Goal: Information Seeking & Learning: Find specific fact

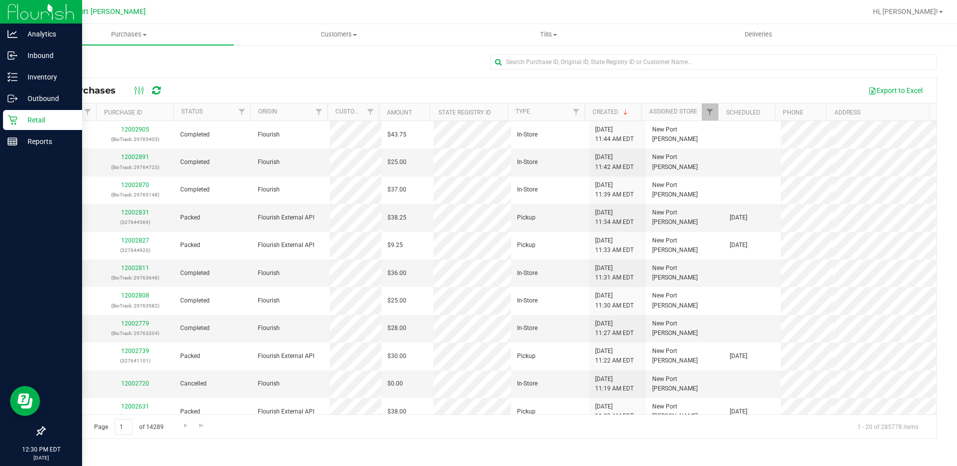
click at [37, 116] on p "Retail" at bounding box center [48, 120] width 60 height 12
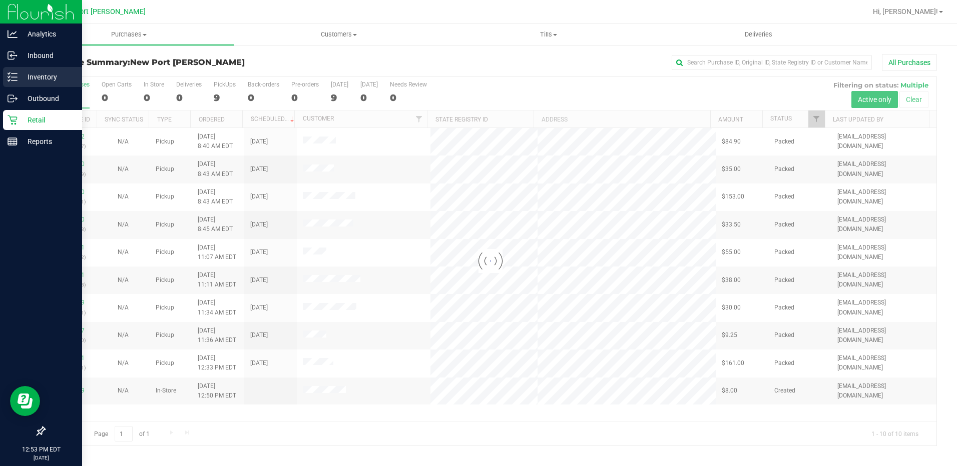
click at [18, 72] on p "Inventory" at bounding box center [48, 77] width 60 height 12
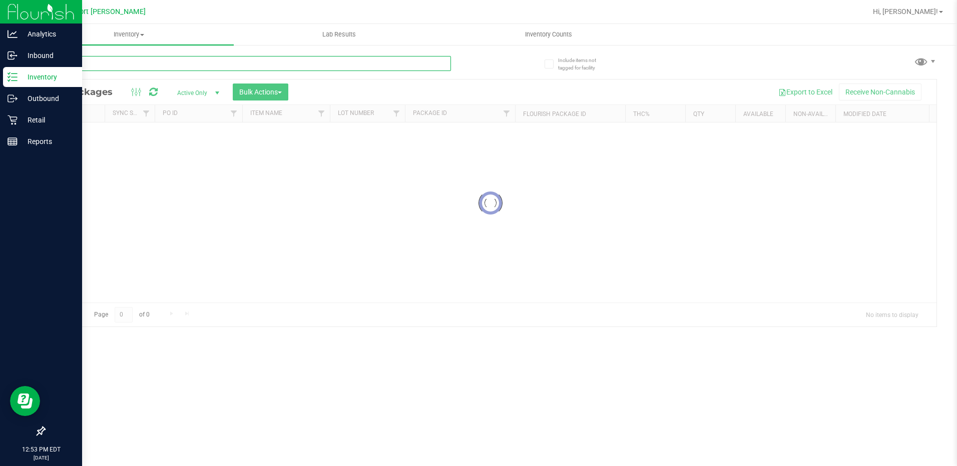
click at [144, 67] on input "text" at bounding box center [247, 63] width 407 height 15
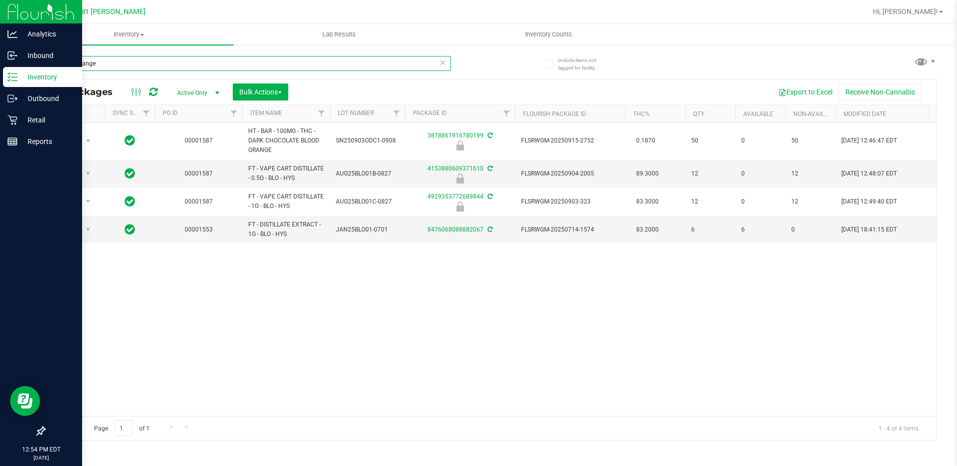
click at [161, 58] on input "blood orange" at bounding box center [247, 63] width 407 height 15
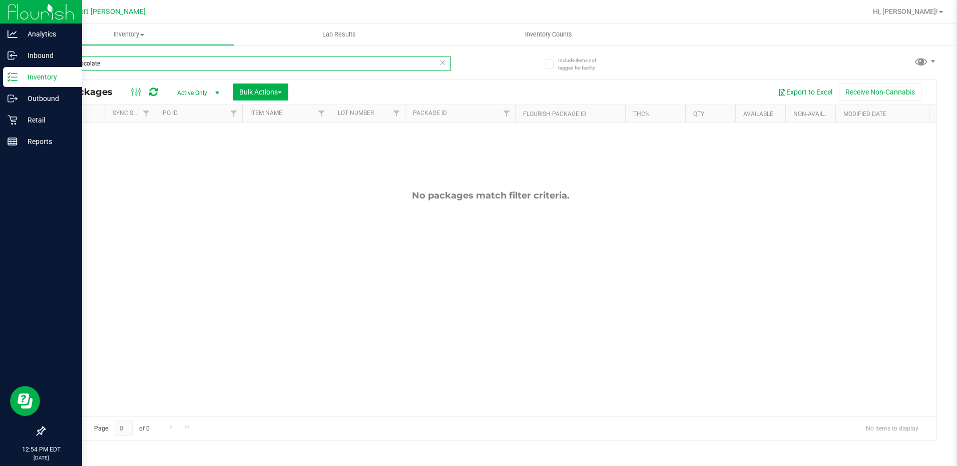
click at [120, 63] on input "mint chocolate" at bounding box center [247, 63] width 407 height 15
type input "mint"
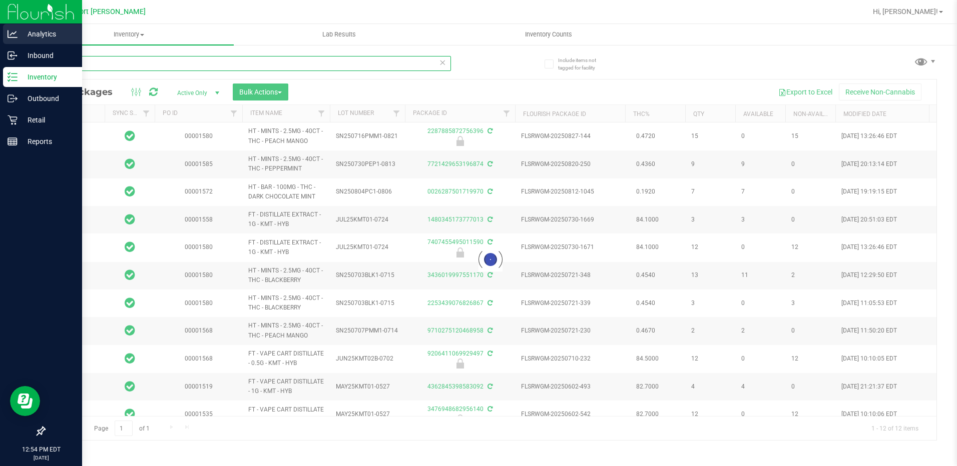
type input "[DATE]"
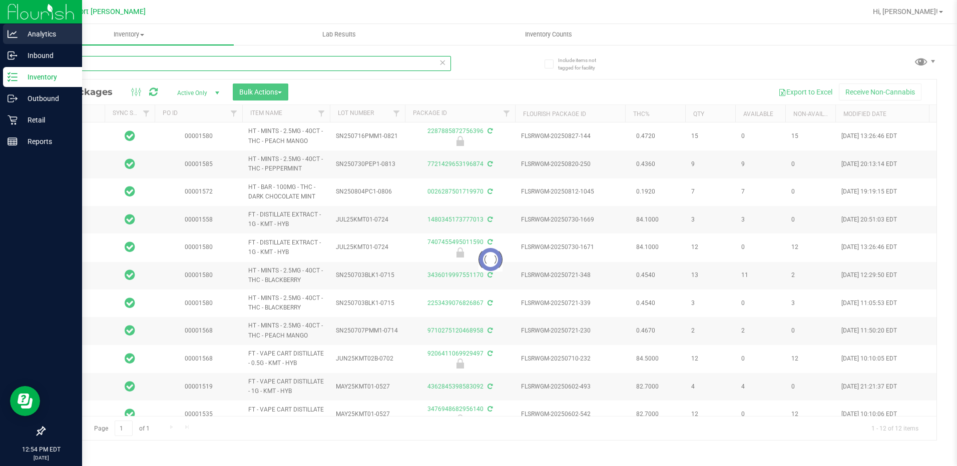
type input "[DATE]"
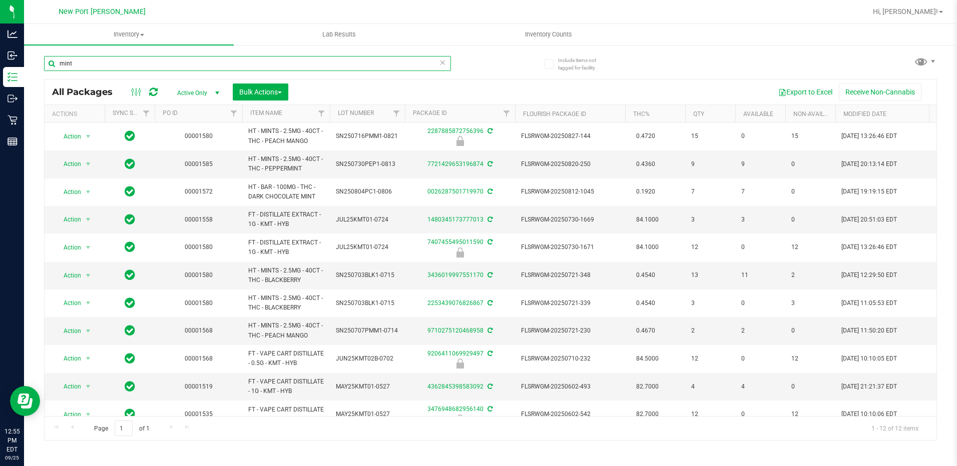
click at [101, 62] on input "mint" at bounding box center [247, 63] width 407 height 15
type input "dark chocolate"
